Goal: Communication & Community: Answer question/provide support

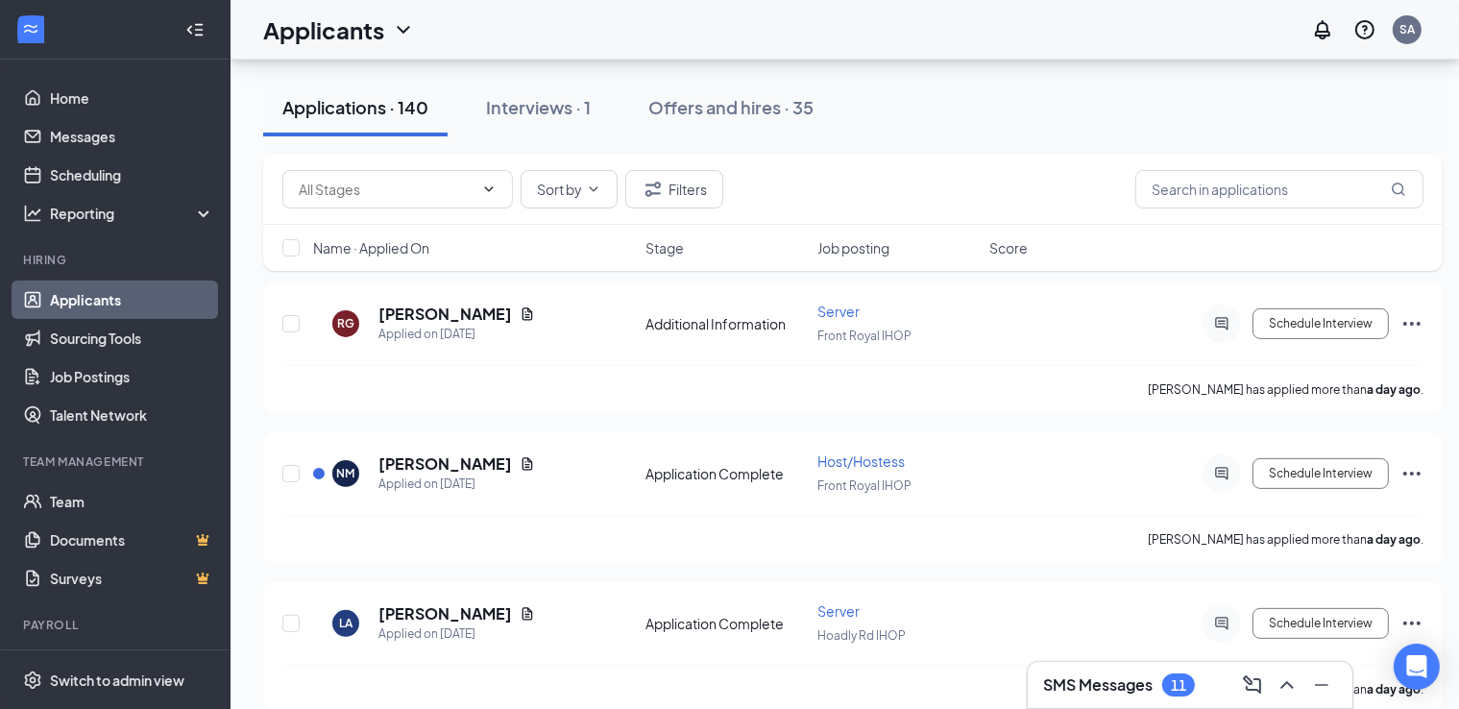
scroll to position [427, 0]
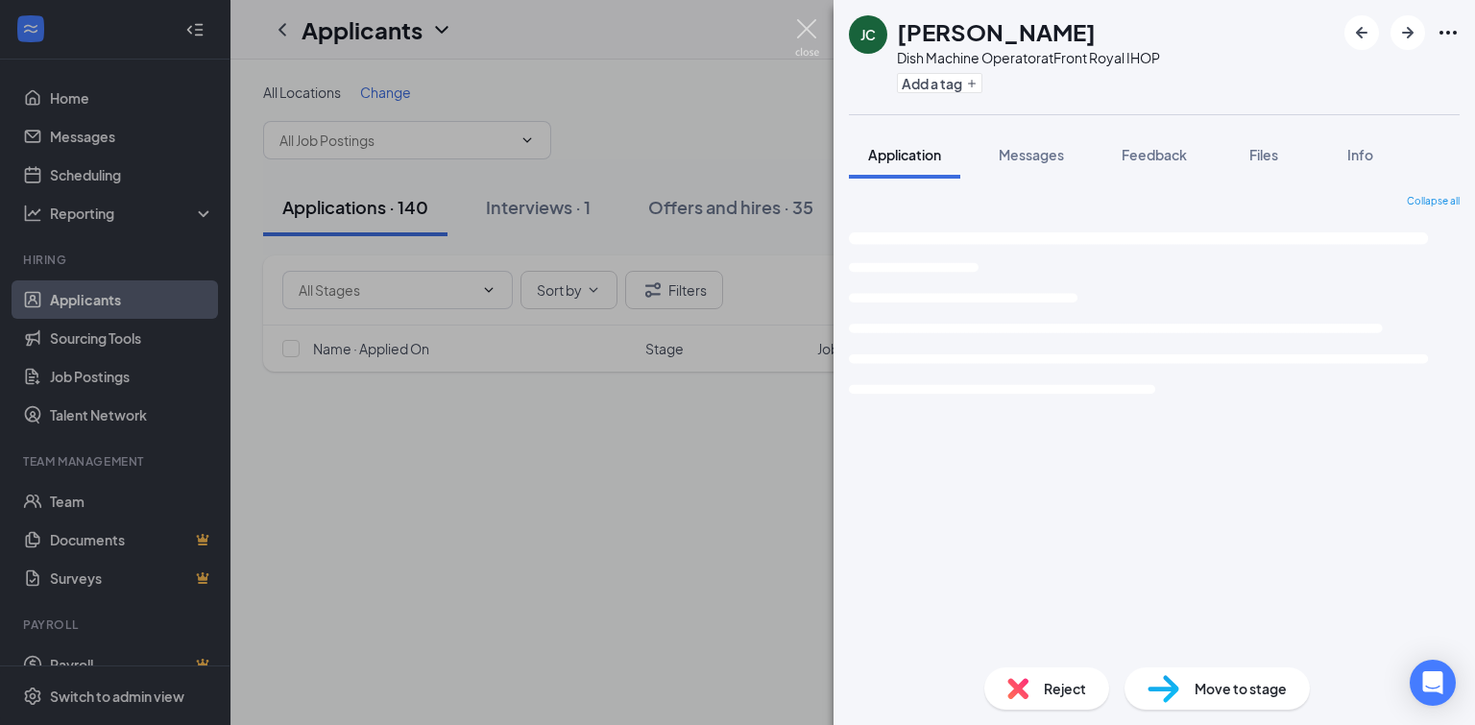
click at [800, 28] on img at bounding box center [807, 37] width 24 height 37
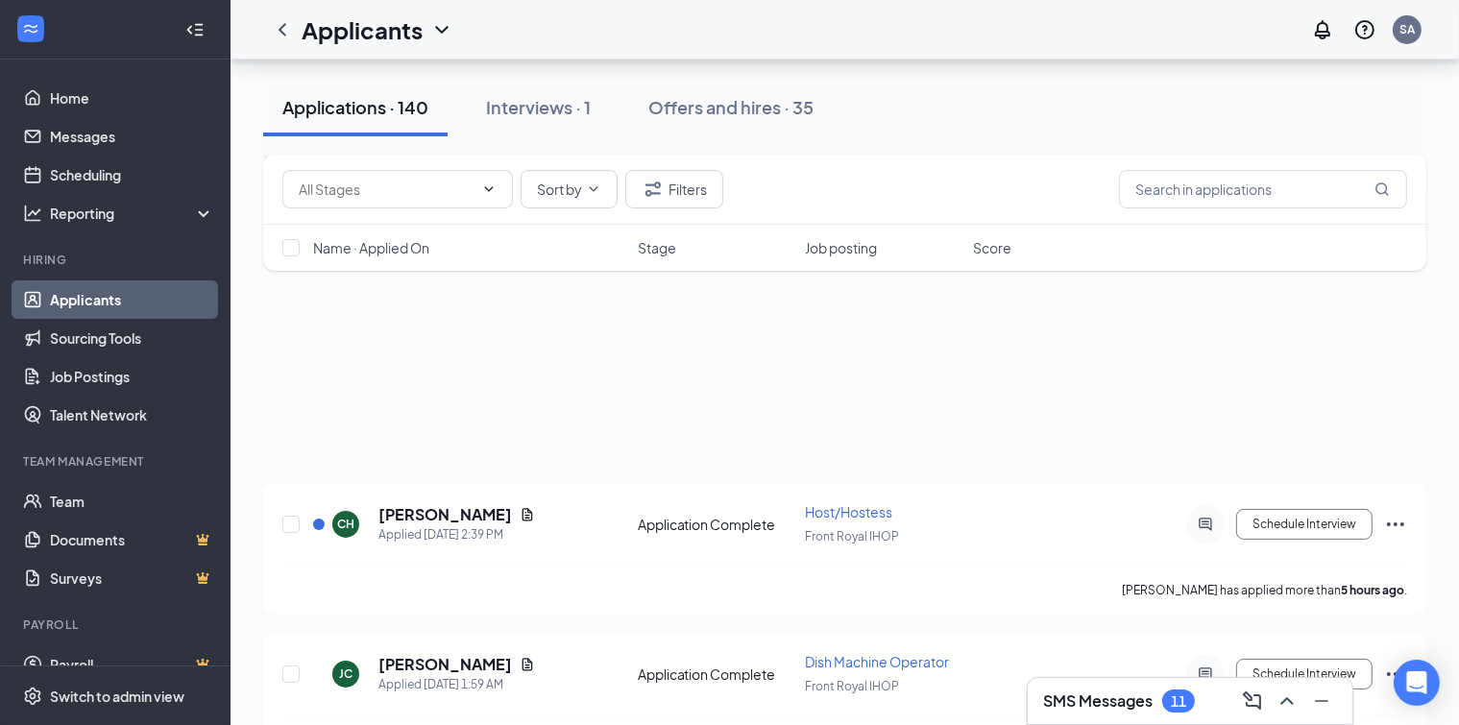
scroll to position [326, 0]
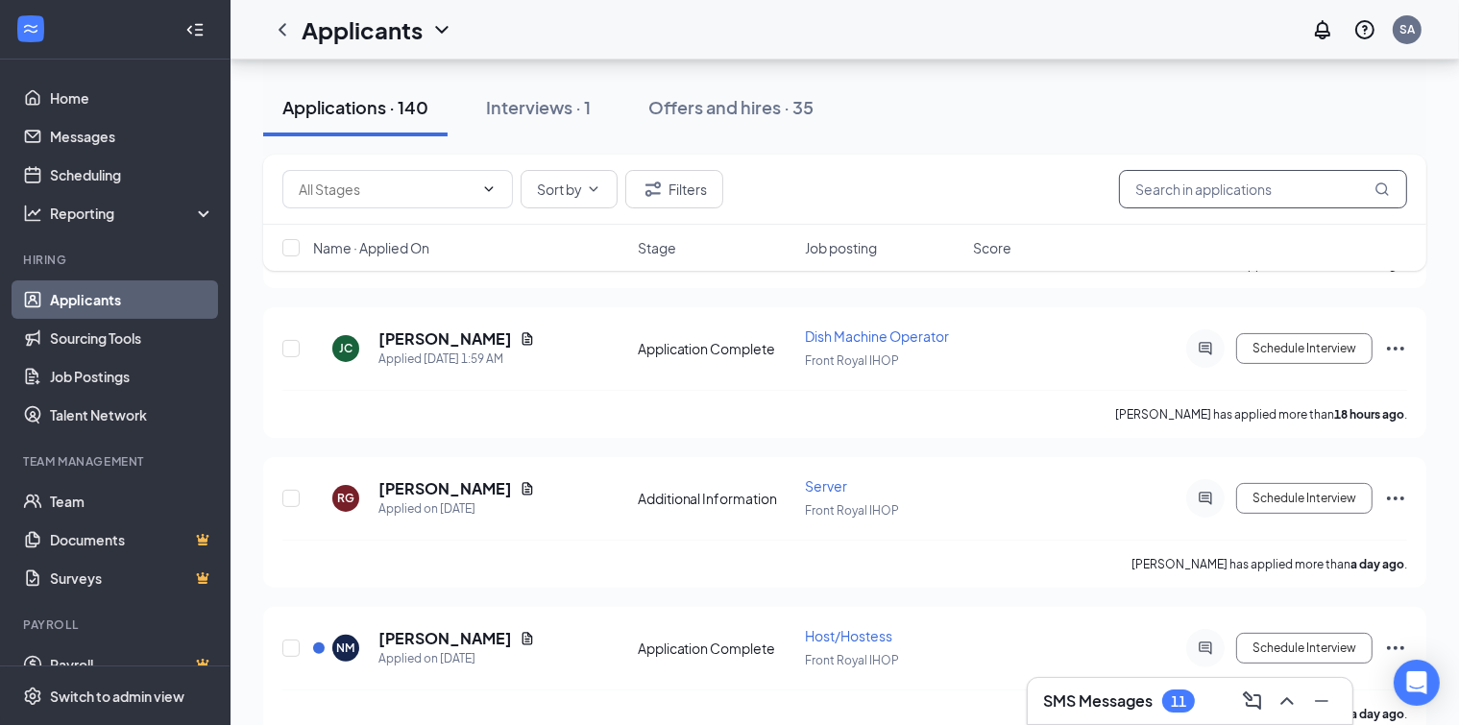
click at [1141, 190] on input "text" at bounding box center [1263, 189] width 288 height 38
click at [1134, 185] on input "text" at bounding box center [1263, 189] width 288 height 38
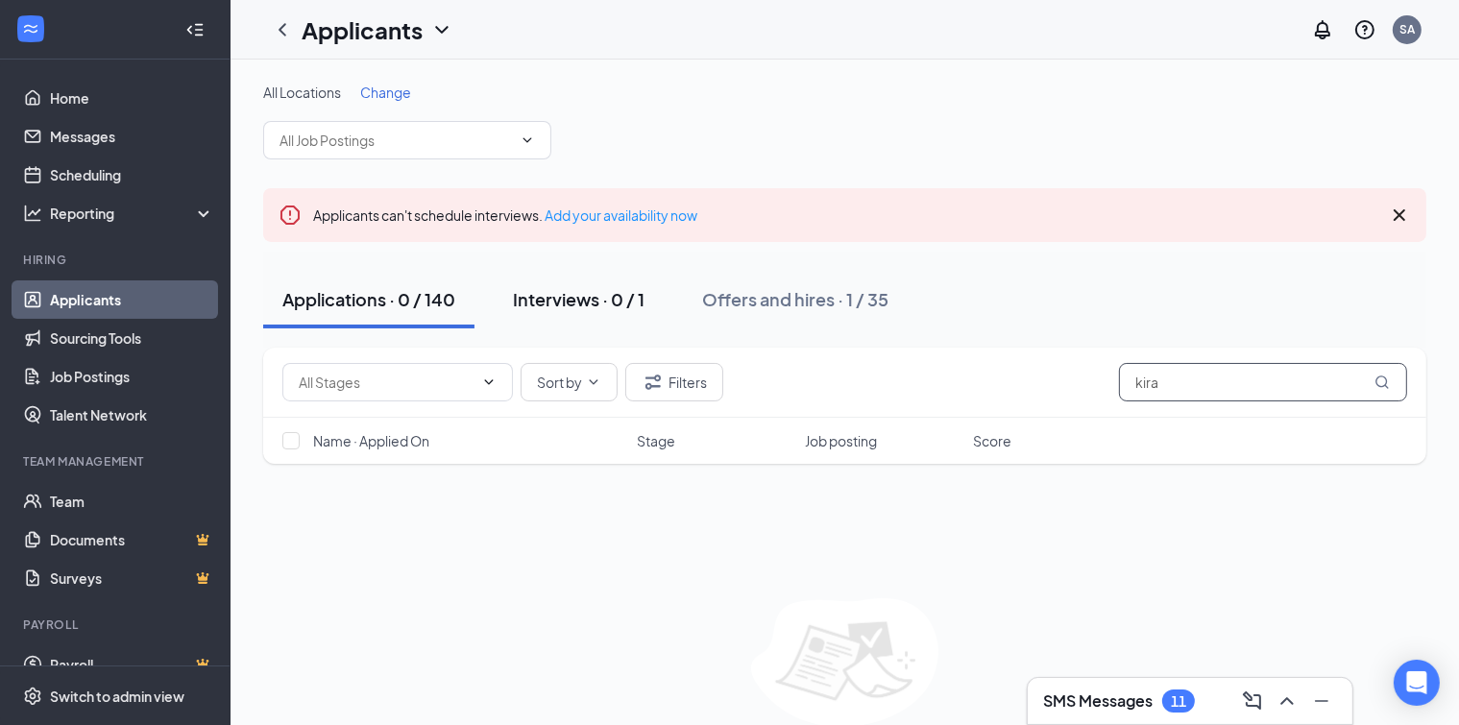
type input "kira"
click at [565, 294] on div "Interviews · 0 / 1" at bounding box center [579, 299] width 132 height 24
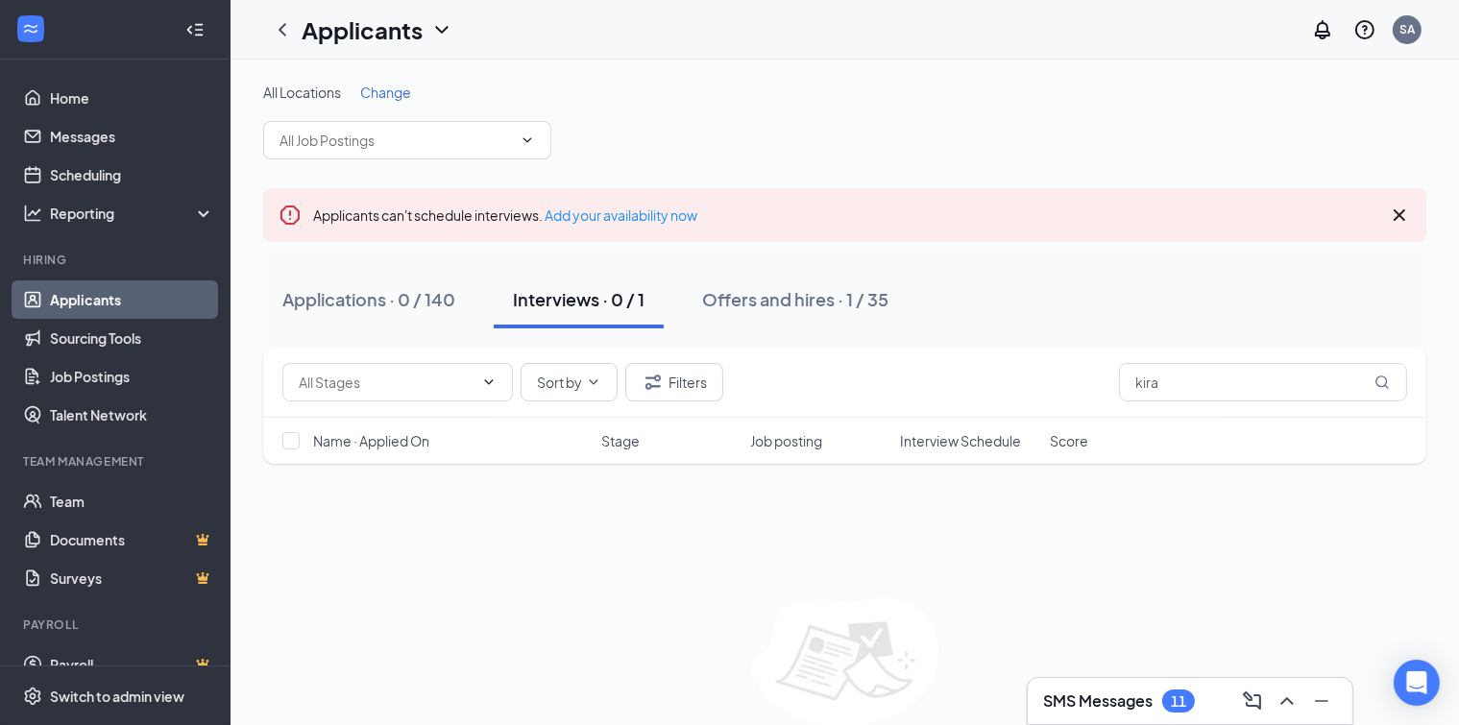
click at [1396, 217] on icon "Cross" at bounding box center [1400, 215] width 12 height 12
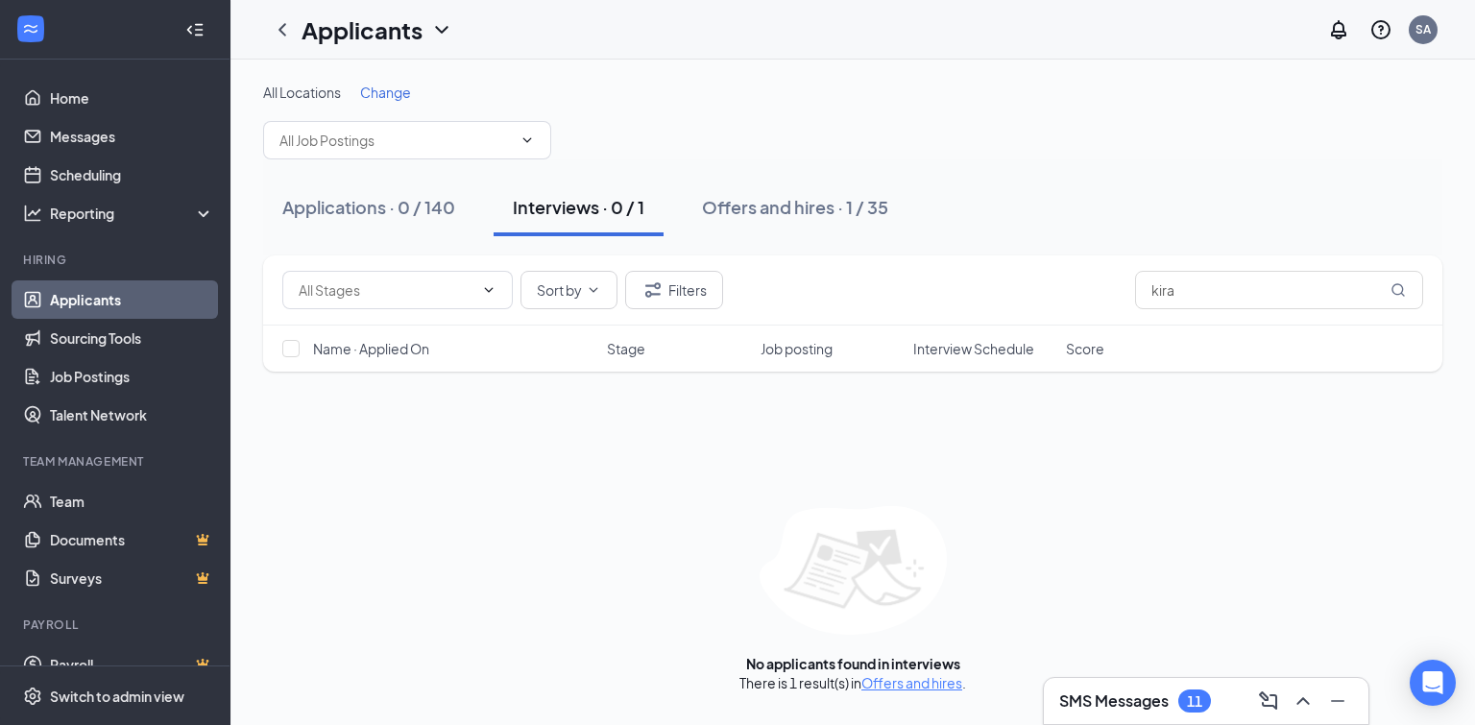
click at [542, 206] on div "Interviews · 0 / 1" at bounding box center [579, 207] width 132 height 24
drag, startPoint x: 1189, startPoint y: 297, endPoint x: 1080, endPoint y: 298, distance: 109.5
click at [1080, 298] on div "Sort by Filters kira" at bounding box center [852, 290] width 1141 height 38
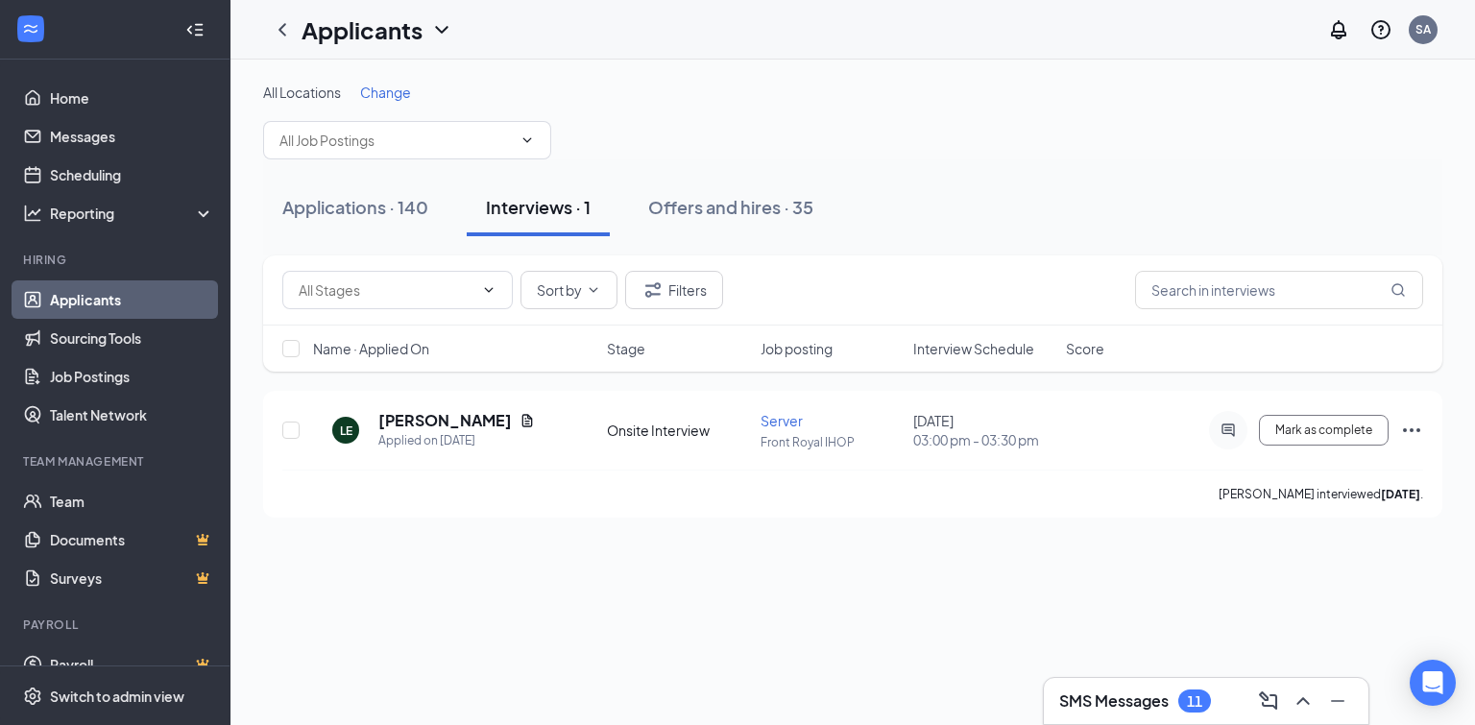
click at [381, 90] on span "Change" at bounding box center [385, 92] width 51 height 17
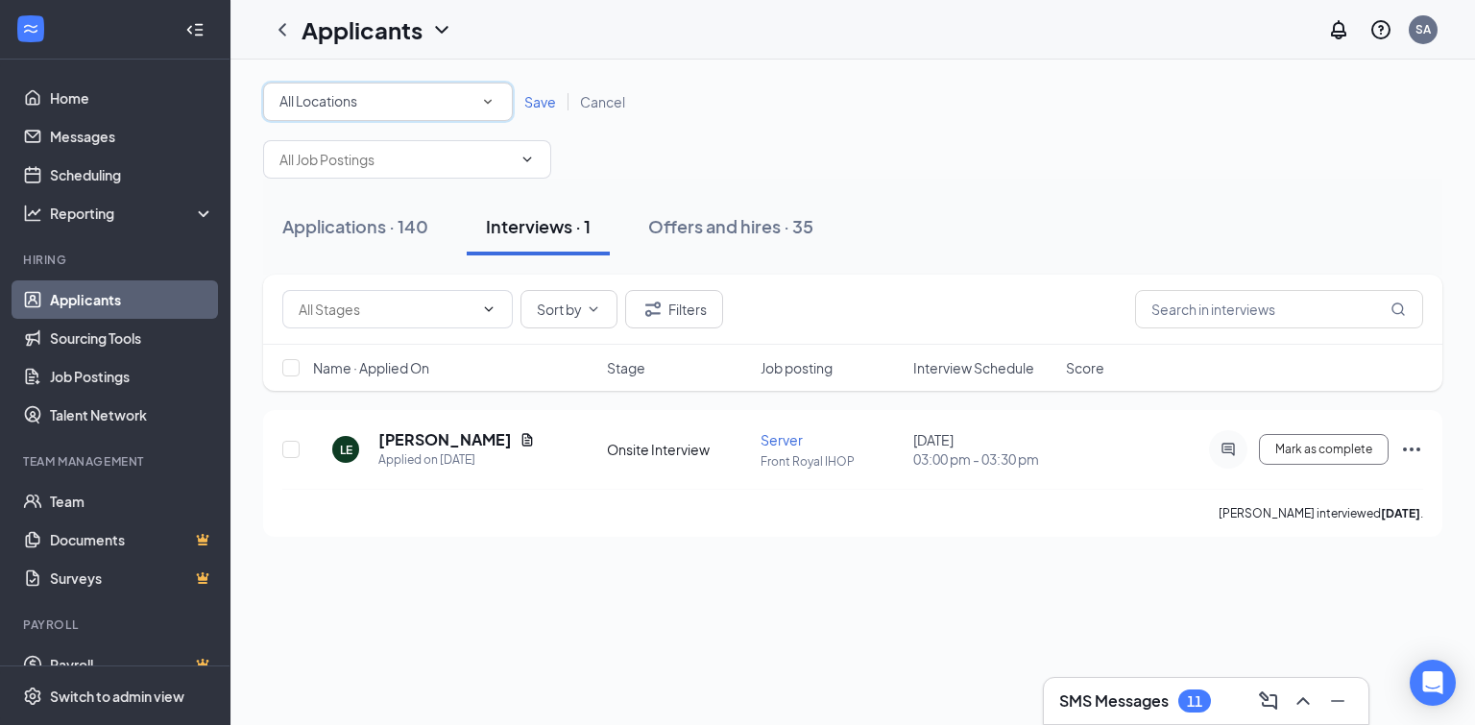
click at [488, 102] on icon "SmallChevronDown" at bounding box center [488, 102] width 8 height 5
click at [342, 206] on span "Front Royal IHOP" at bounding box center [332, 201] width 107 height 17
click at [538, 105] on span "Save" at bounding box center [540, 101] width 32 height 17
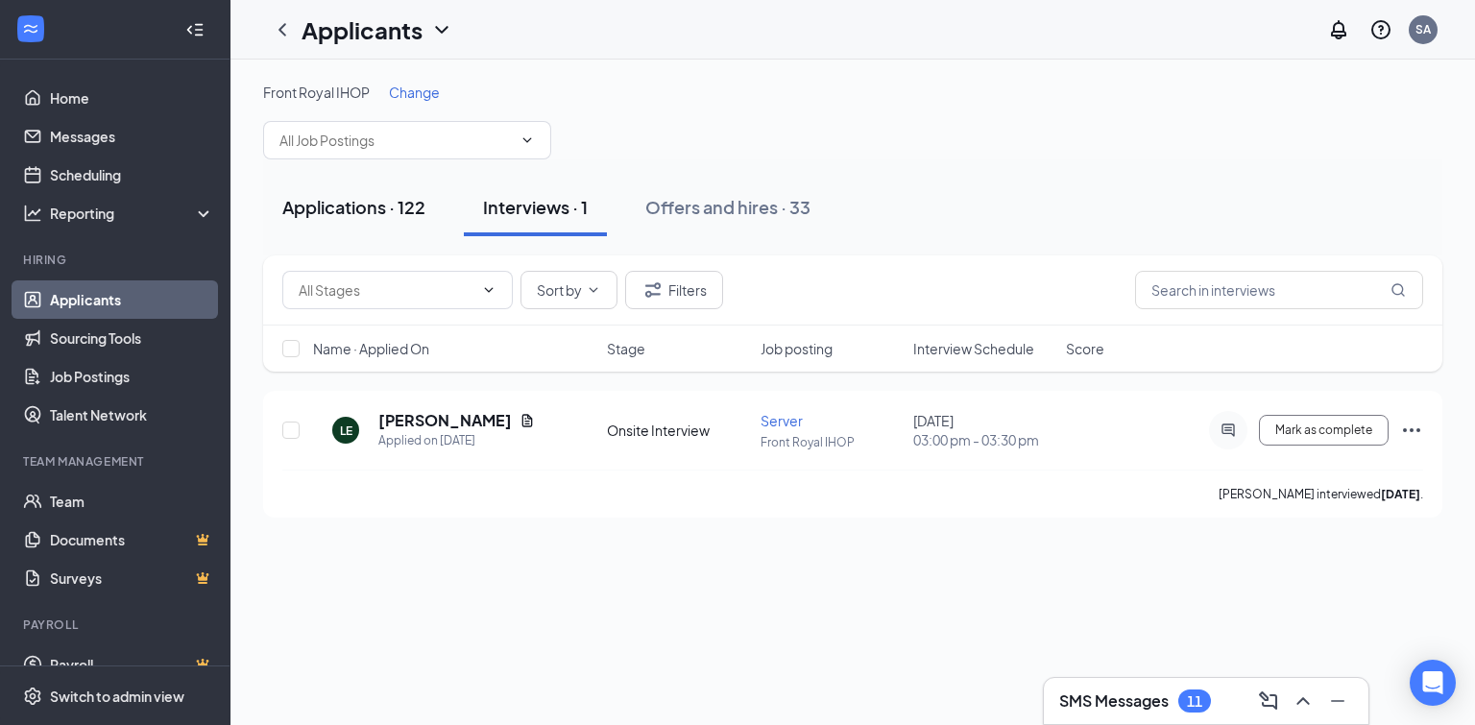
click at [343, 209] on div "Applications · 122" at bounding box center [353, 207] width 143 height 24
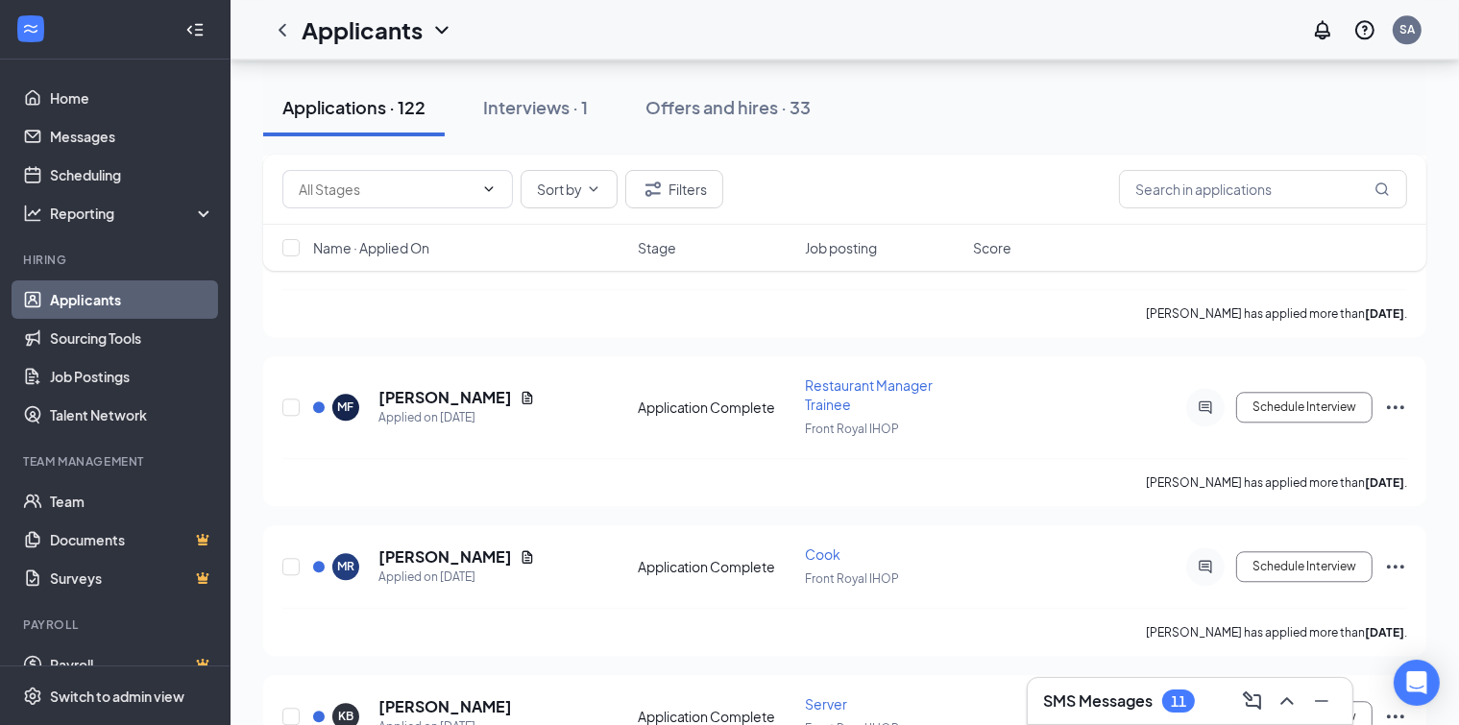
scroll to position [12078, 0]
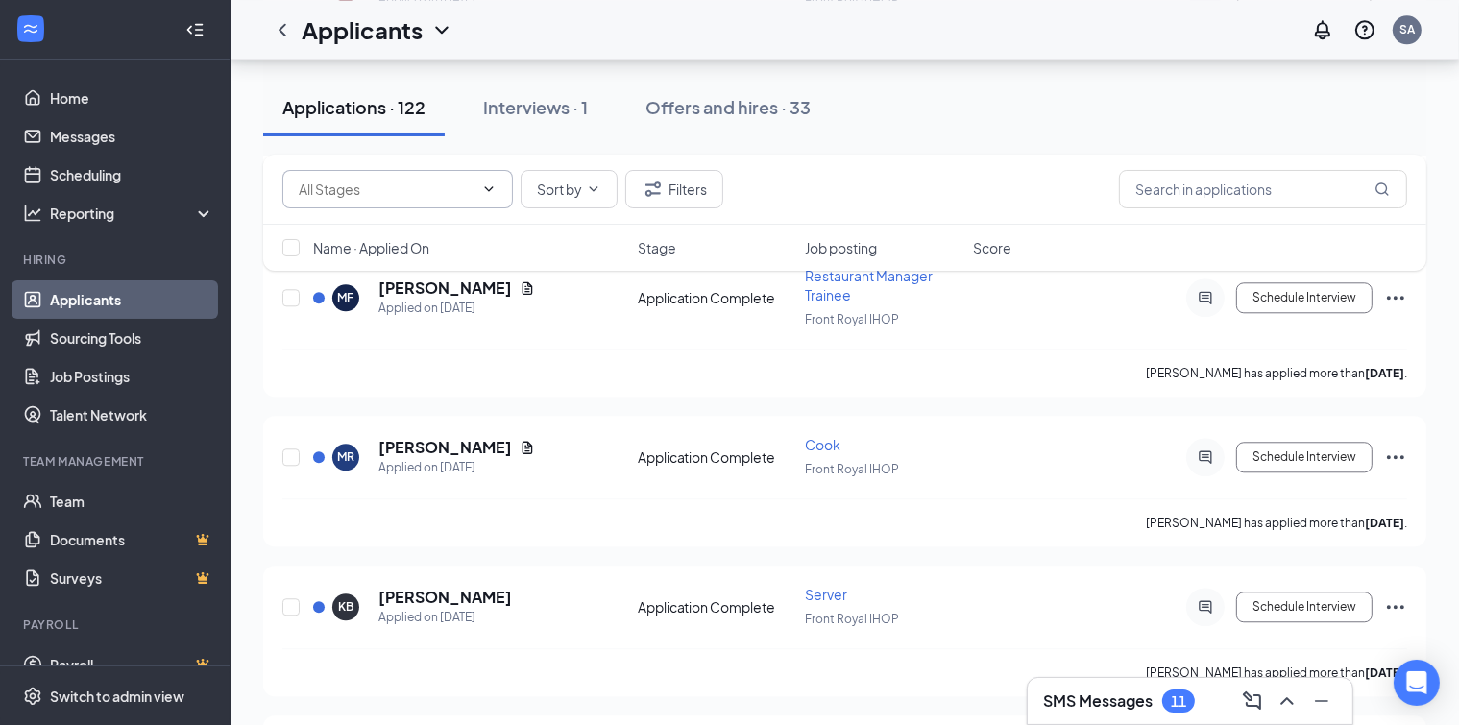
click at [484, 186] on icon "ChevronDown" at bounding box center [488, 189] width 15 height 15
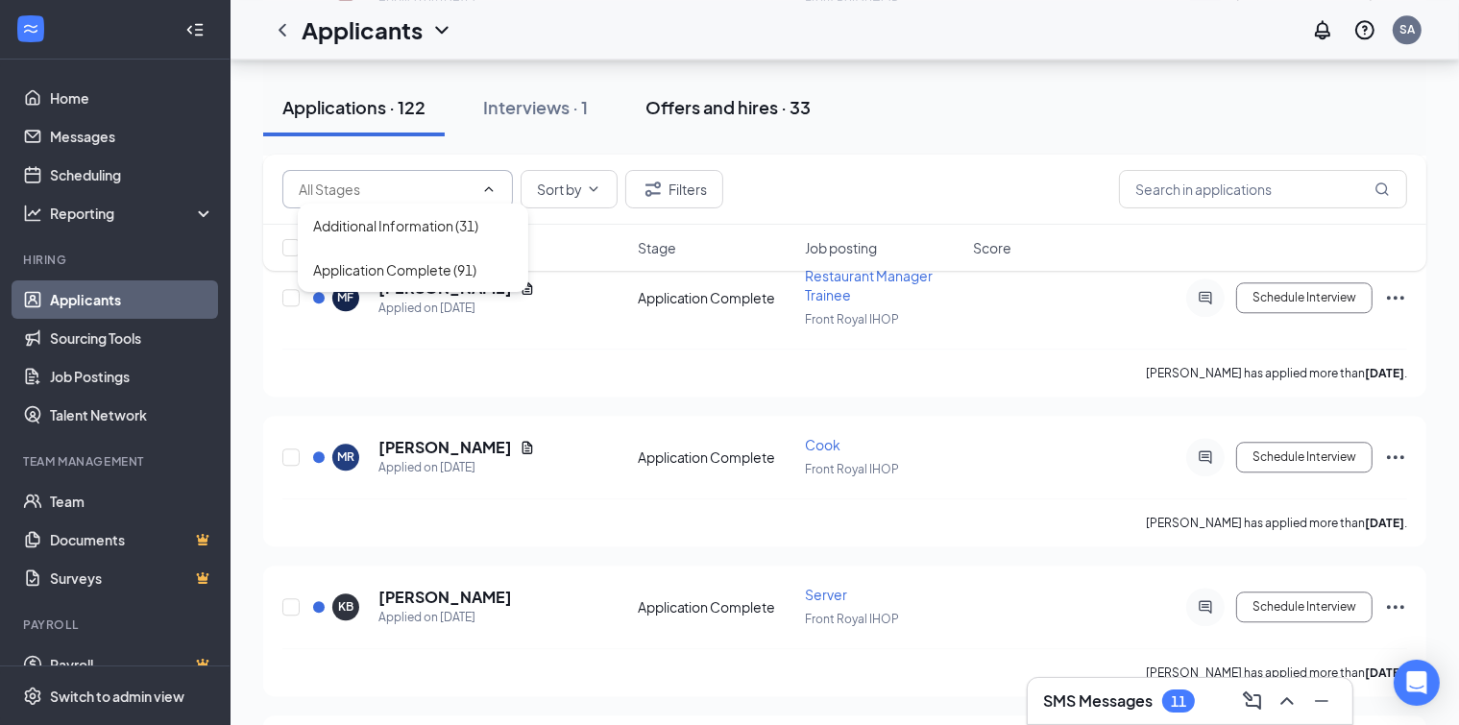
click at [725, 110] on div "Offers and hires · 33" at bounding box center [727, 107] width 165 height 24
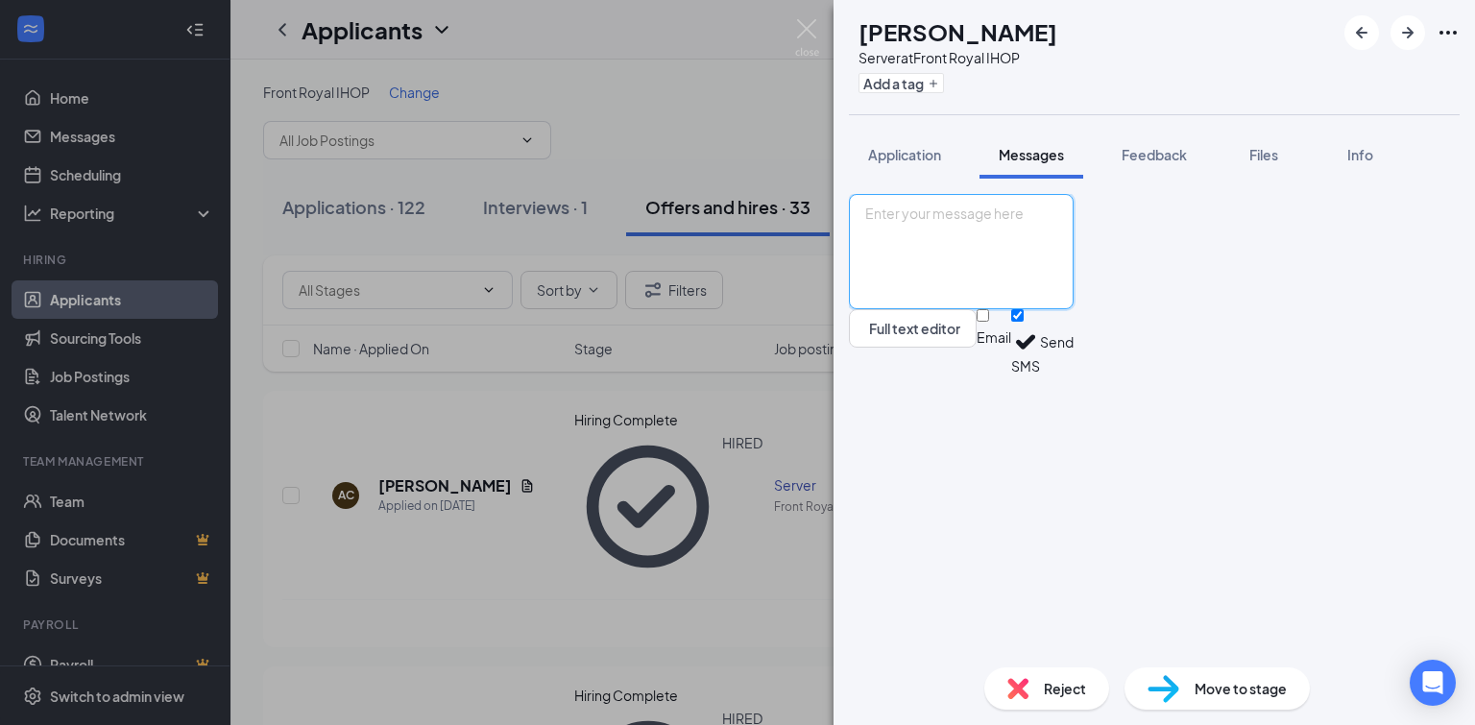
click at [897, 309] on textarea at bounding box center [961, 251] width 225 height 115
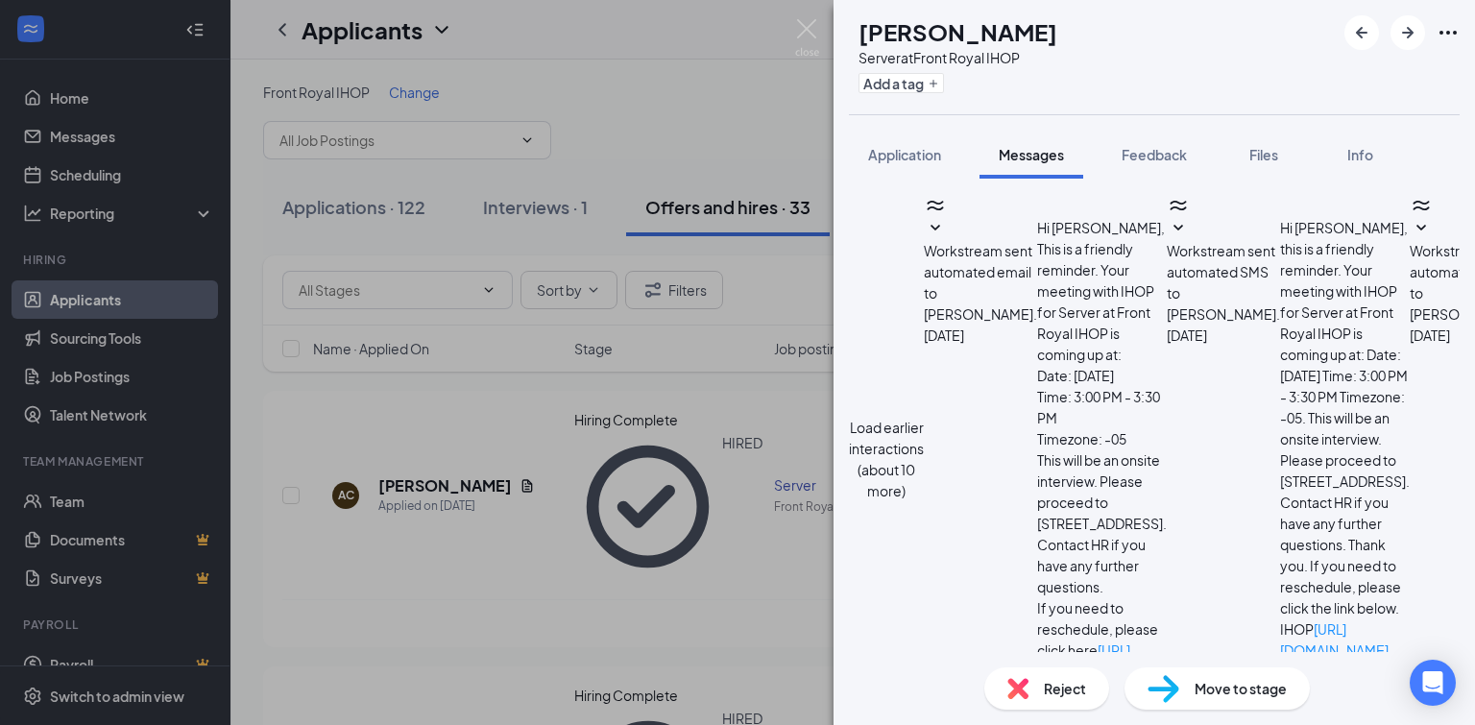
type textarea "Can you work [DATE] morning as an expo?"
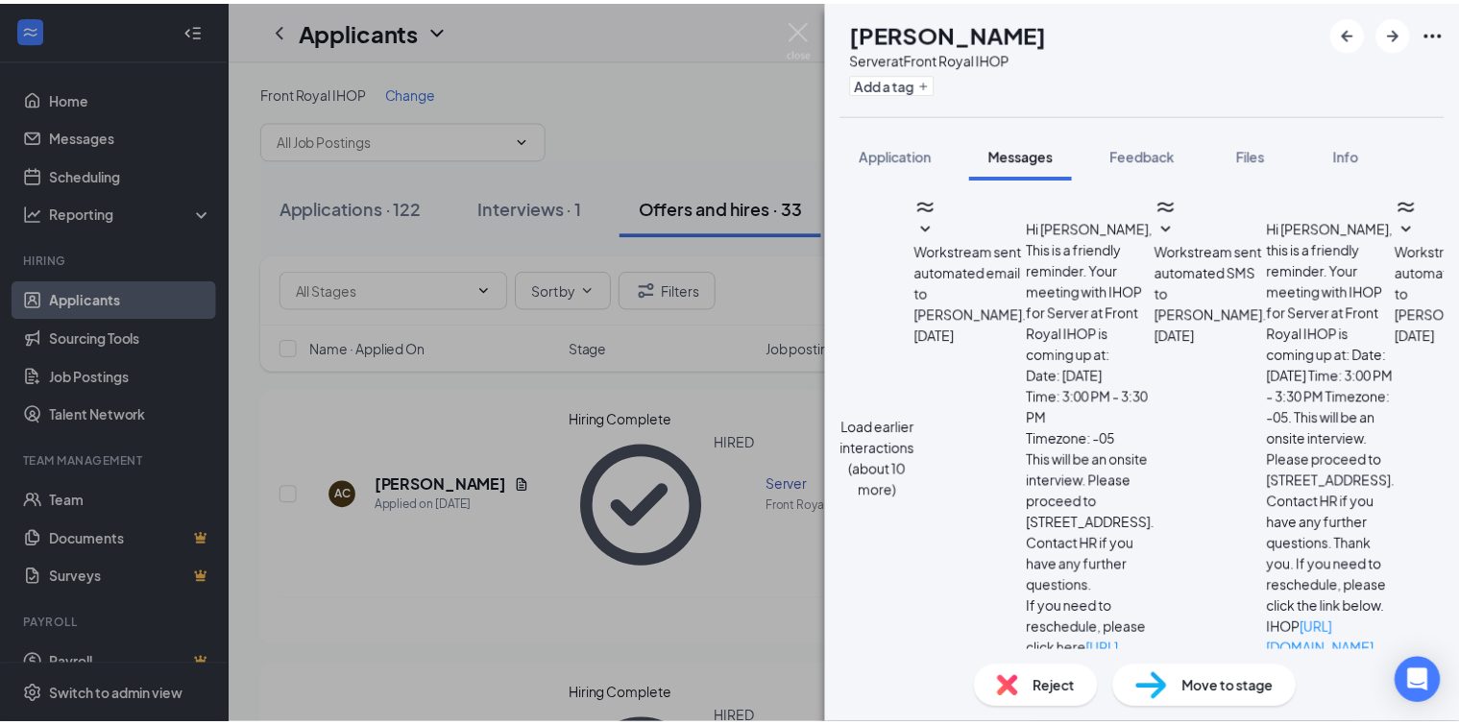
scroll to position [637, 0]
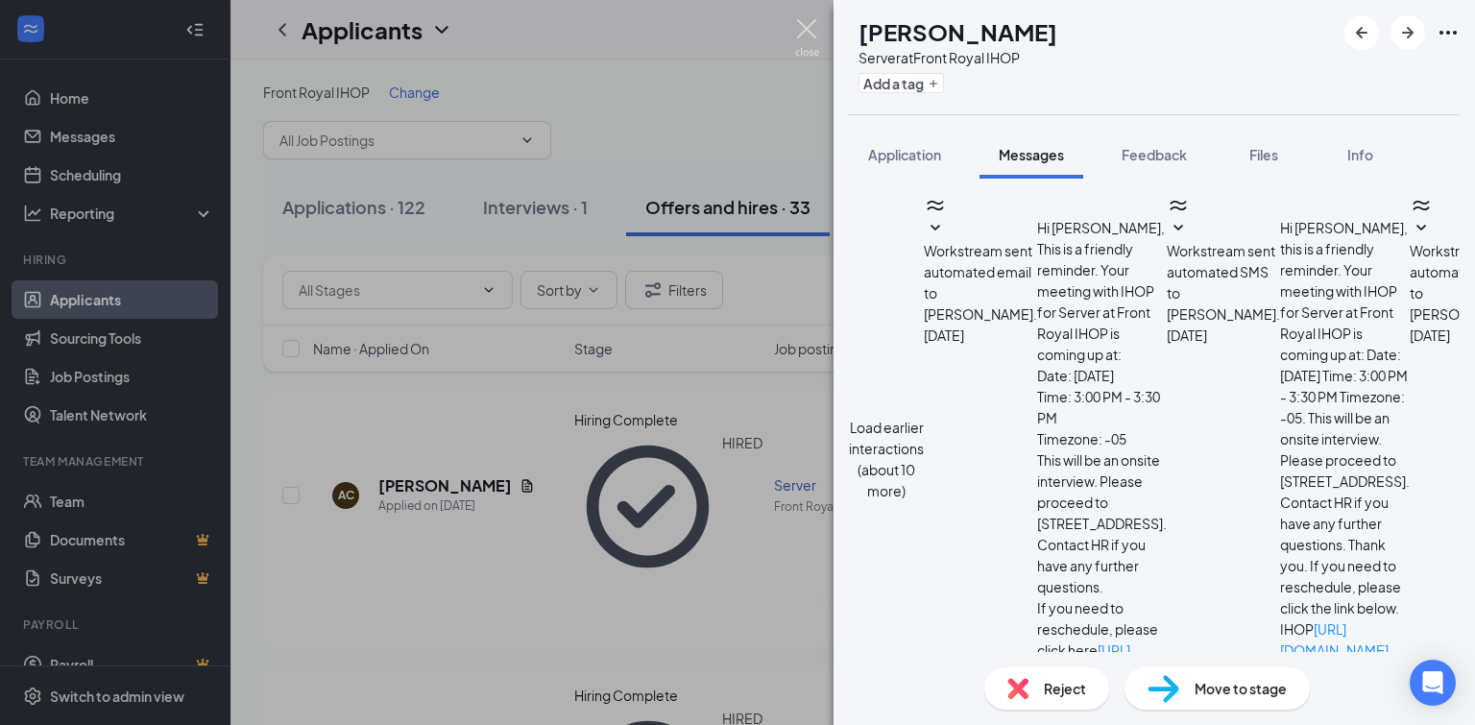
click at [803, 29] on img at bounding box center [807, 37] width 24 height 37
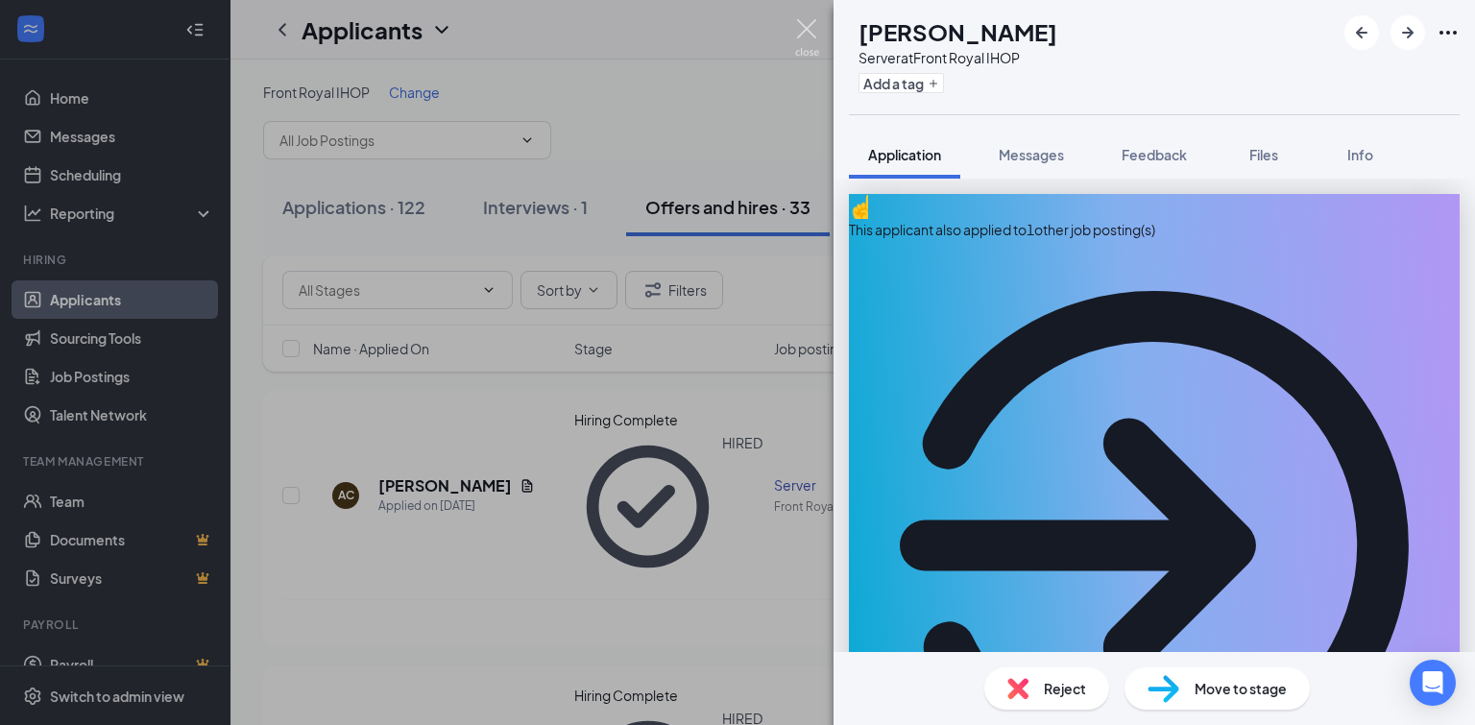
click at [813, 34] on img at bounding box center [807, 37] width 24 height 37
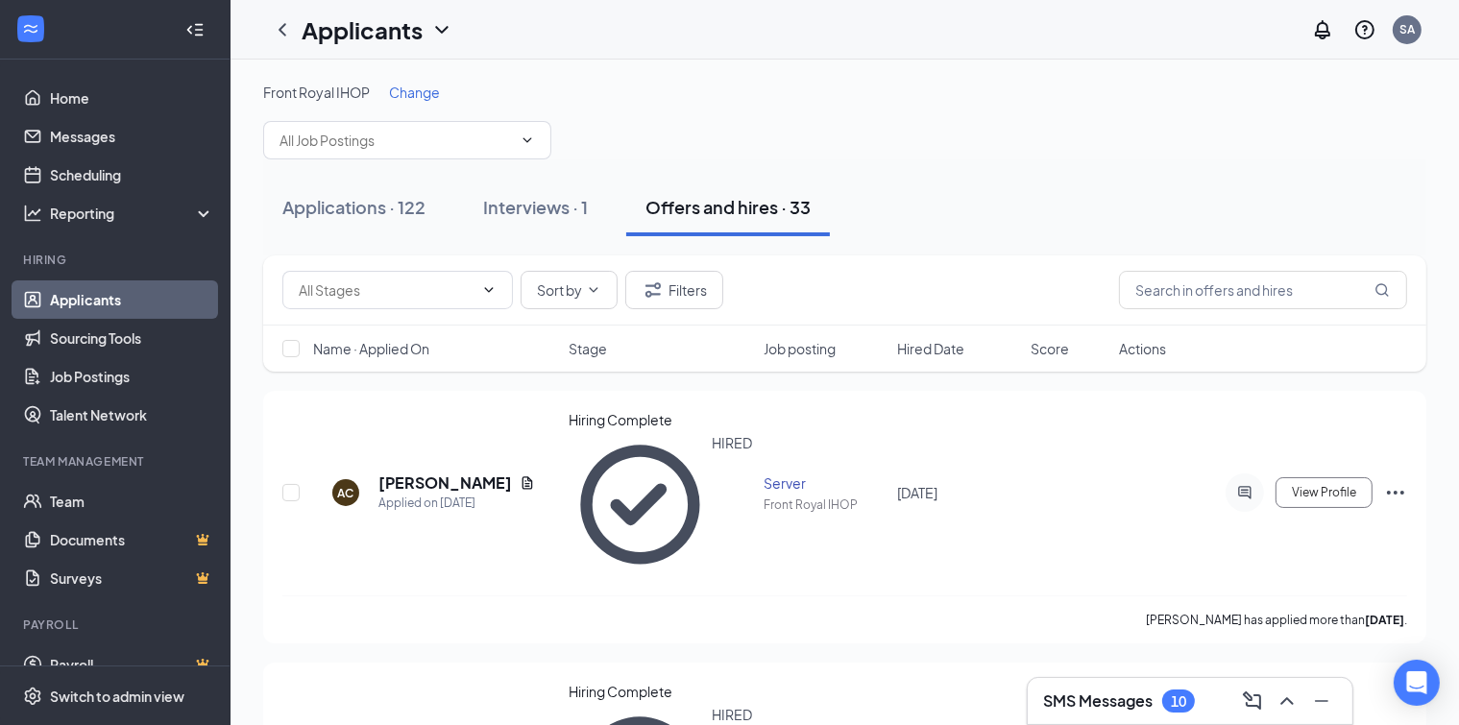
click at [1105, 709] on h3 "SMS Messages" at bounding box center [1098, 701] width 110 height 21
